Goal: Navigation & Orientation: Find specific page/section

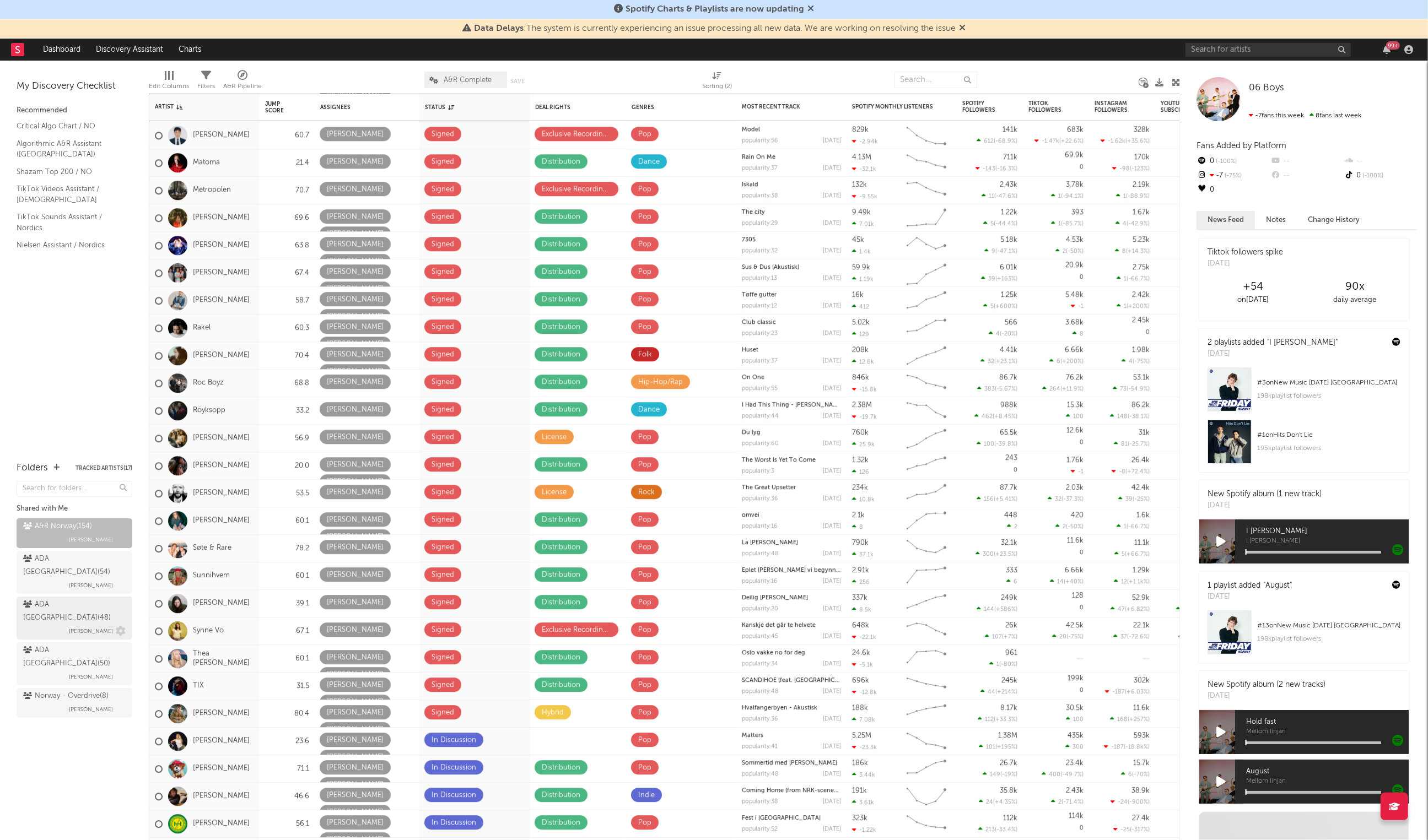
click at [70, 599] on div "ADA Norway ( 48 )" at bounding box center [73, 611] width 100 height 26
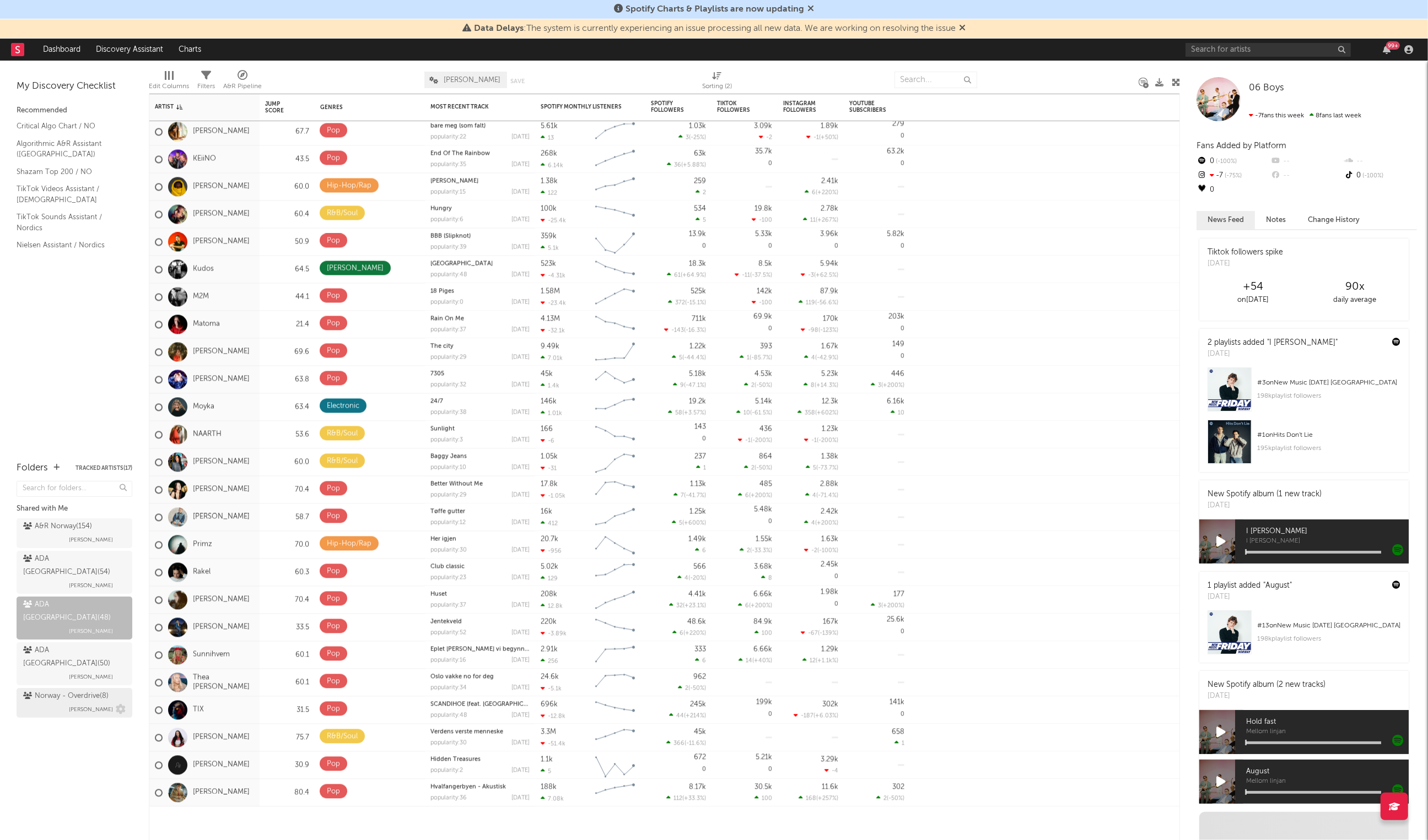
click at [73, 703] on span "[PERSON_NAME]" at bounding box center [91, 710] width 44 height 13
